Goal: Subscribe to service/newsletter

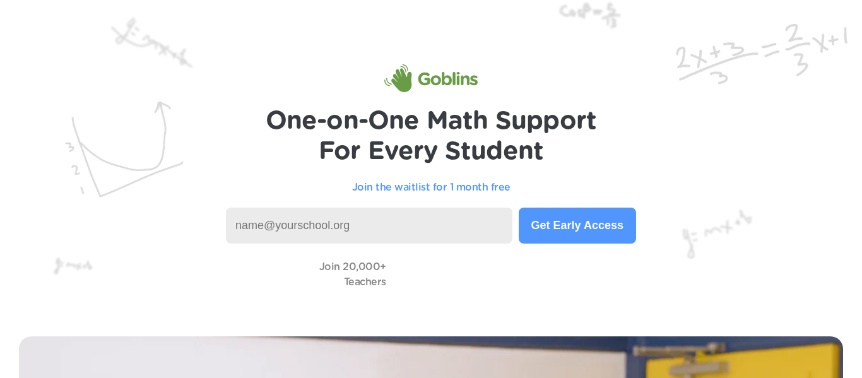
click at [399, 213] on input at bounding box center [369, 225] width 286 height 36
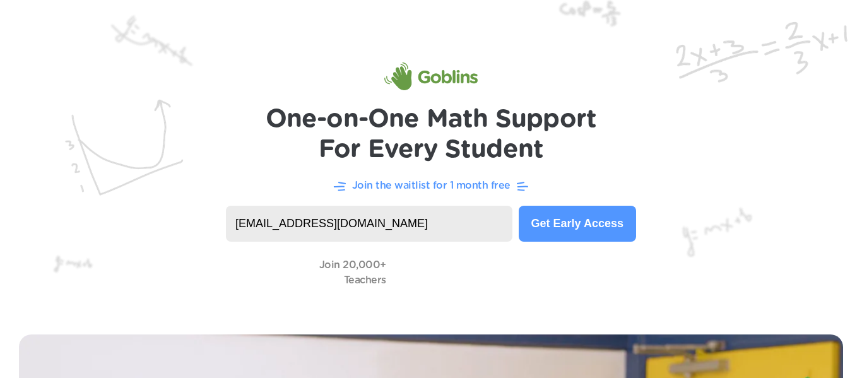
click at [398, 207] on input "[EMAIL_ADDRESS][DOMAIN_NAME]" at bounding box center [369, 224] width 286 height 36
type input "c"
click at [459, 218] on input "[EMAIL_ADDRESS][DOMAIN_NAME]" at bounding box center [369, 224] width 286 height 36
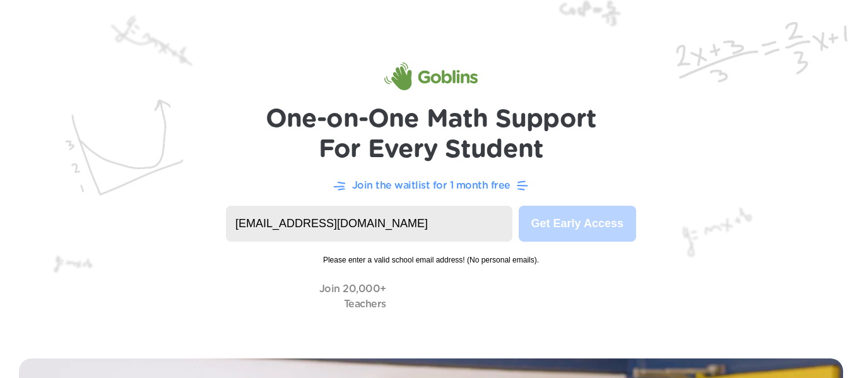
click at [363, 225] on input "[EMAIL_ADDRESS][DOMAIN_NAME]" at bounding box center [369, 224] width 286 height 36
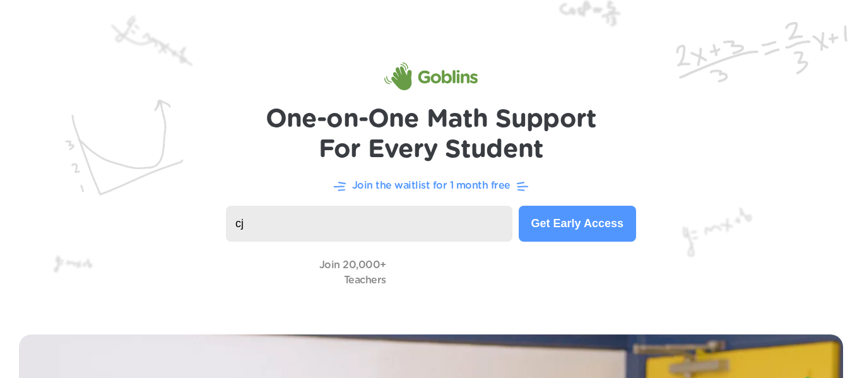
type input "c"
type input "[EMAIL_ADDRESS][DOMAIN_NAME]"
